Goal: Task Accomplishment & Management: Use online tool/utility

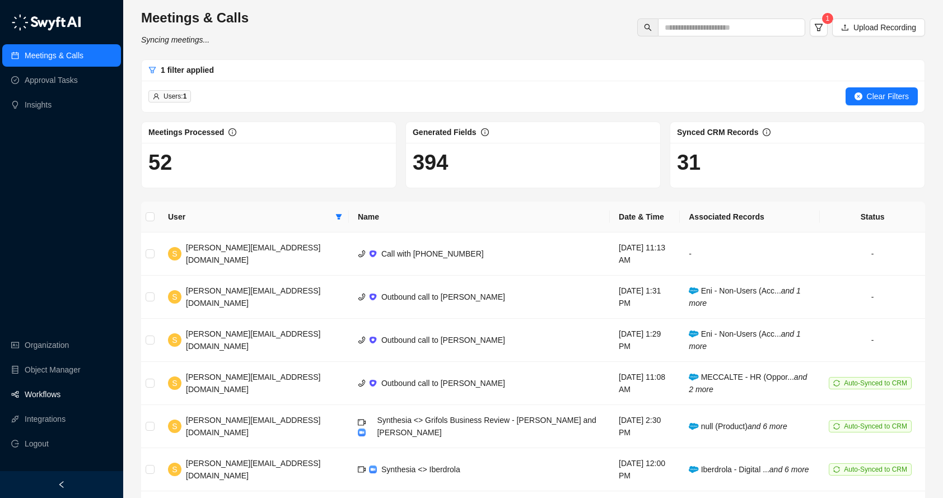
click at [55, 398] on link "Workflows" at bounding box center [43, 394] width 36 height 22
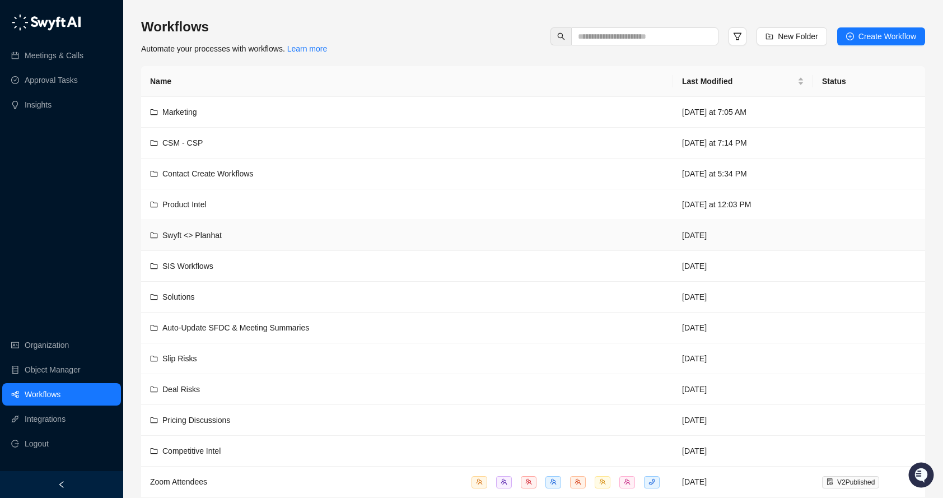
click at [259, 241] on td "Swyft <> Planhat" at bounding box center [407, 235] width 532 height 31
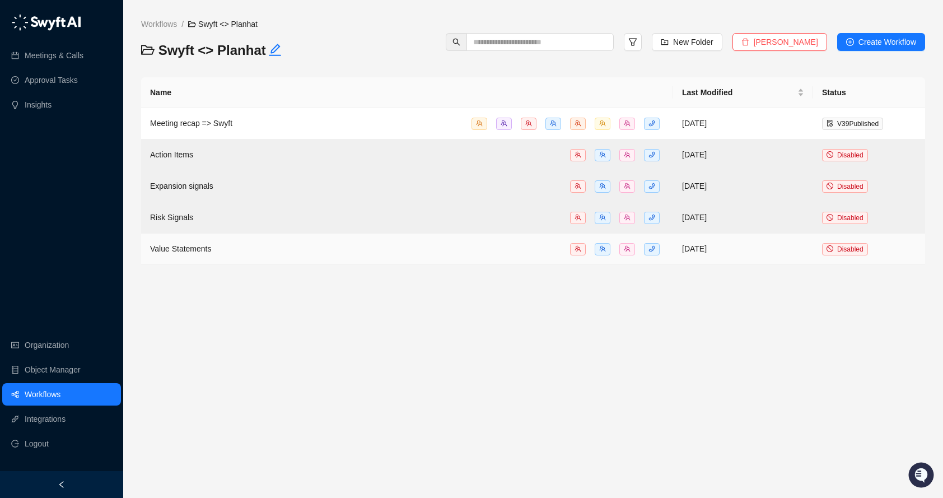
click at [243, 253] on div "Value Statements" at bounding box center [407, 249] width 514 height 13
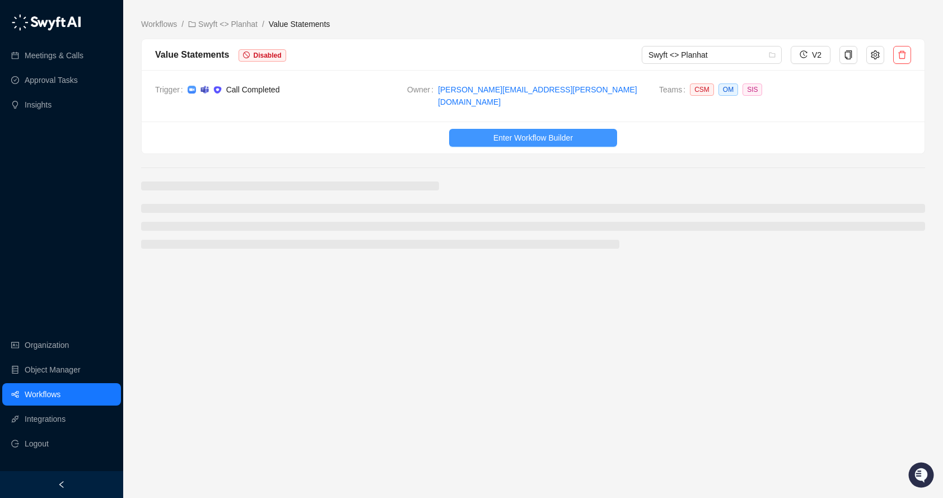
click at [489, 129] on button "Enter Workflow Builder" at bounding box center [533, 138] width 168 height 18
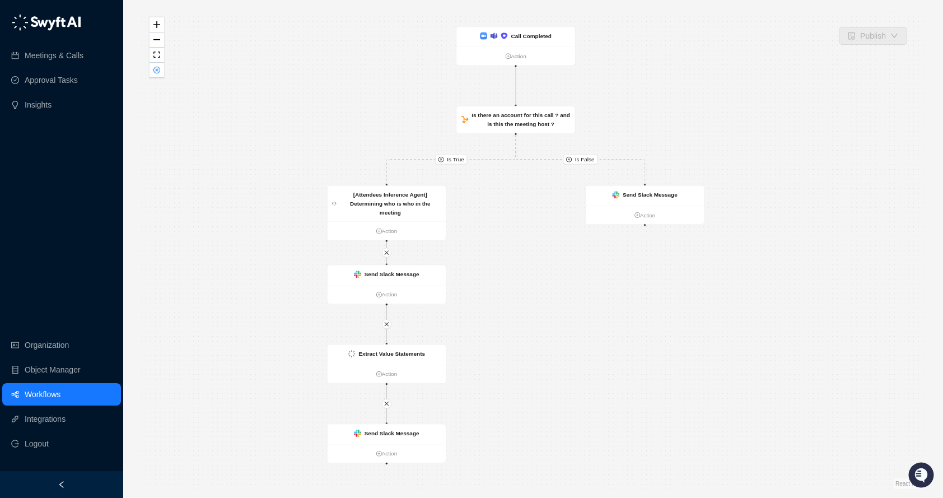
drag, startPoint x: 530, startPoint y: 258, endPoint x: 510, endPoint y: 254, distance: 20.0
click at [511, 254] on div "Is True Is False Call Completed Action Is there an account for this call ? and …" at bounding box center [533, 249] width 784 height 480
click at [523, 31] on div "Call Completed" at bounding box center [514, 37] width 118 height 20
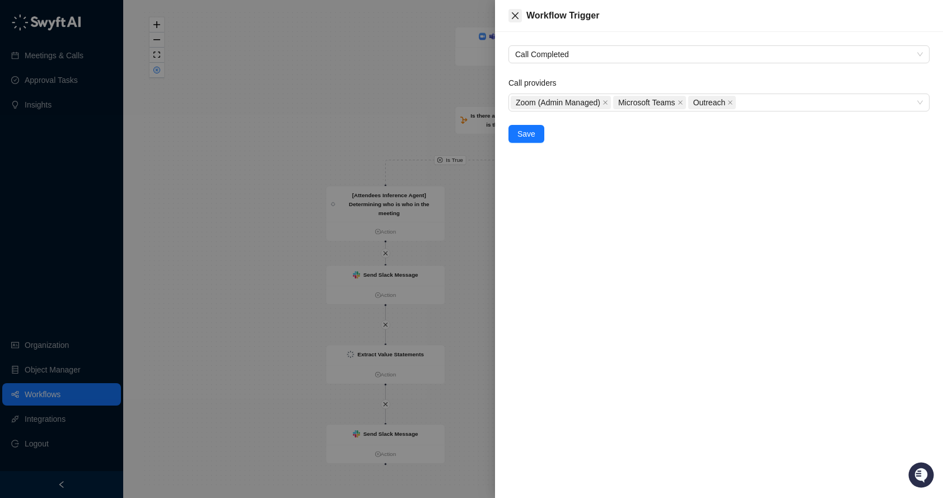
click at [516, 13] on icon "close" at bounding box center [515, 15] width 9 height 9
